Goal: Navigation & Orientation: Find specific page/section

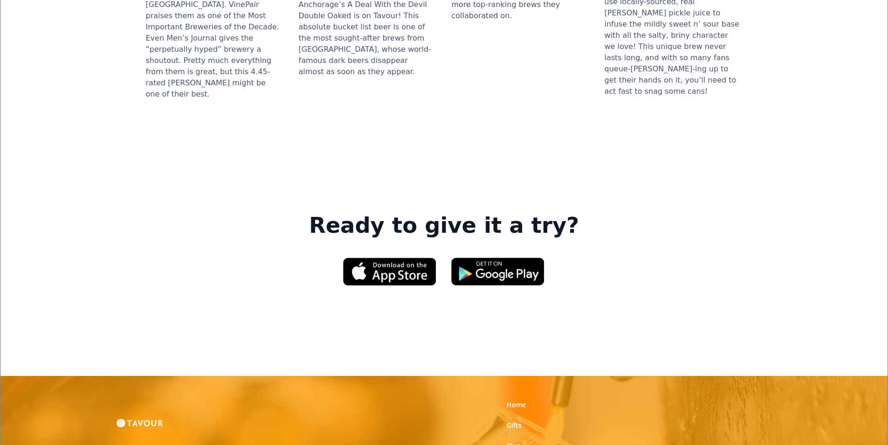
scroll to position [1306, 0]
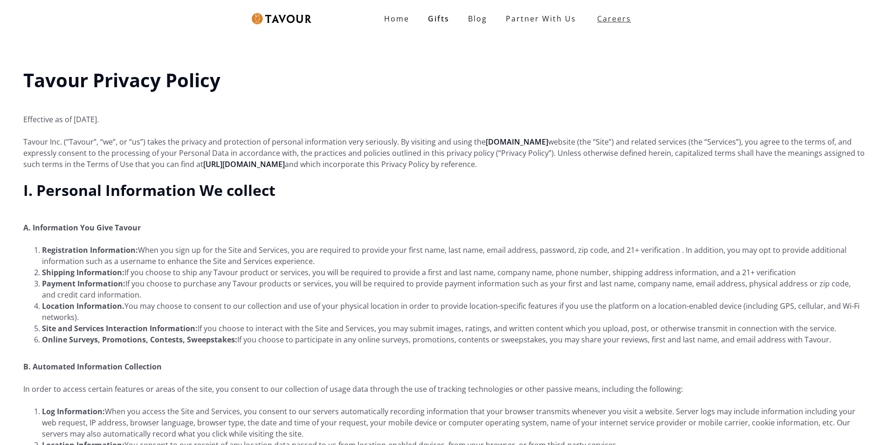
click at [628, 11] on strong "Careers" at bounding box center [614, 18] width 34 height 19
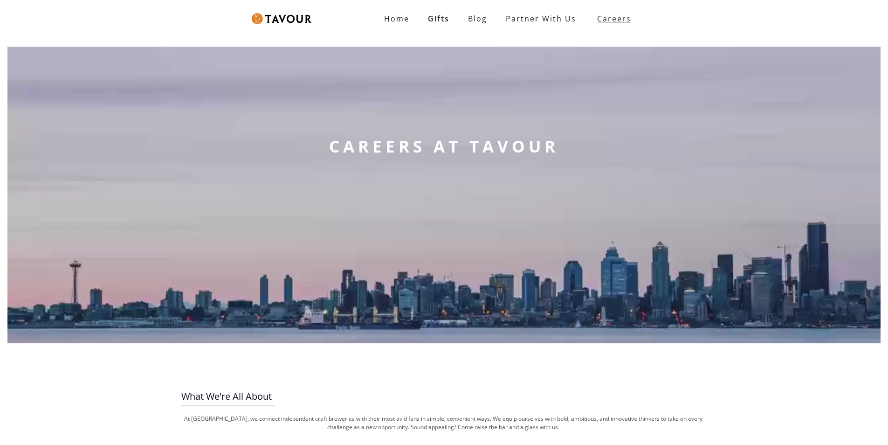
click at [626, 13] on strong "Careers" at bounding box center [614, 18] width 34 height 19
